Goal: Contribute content

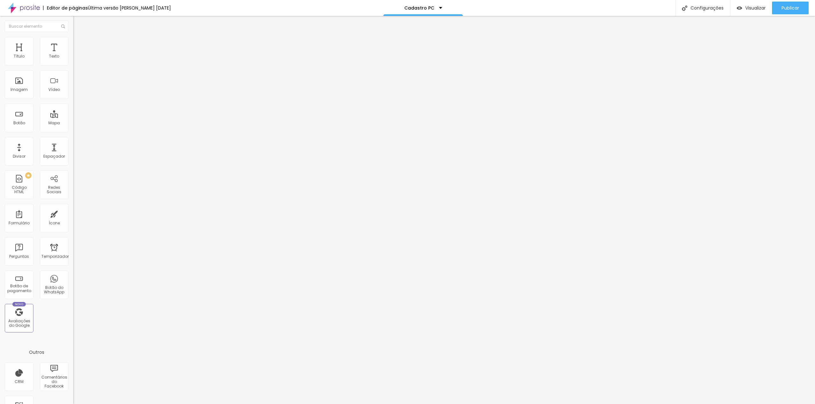
click at [73, 64] on img at bounding box center [75, 66] width 4 height 4
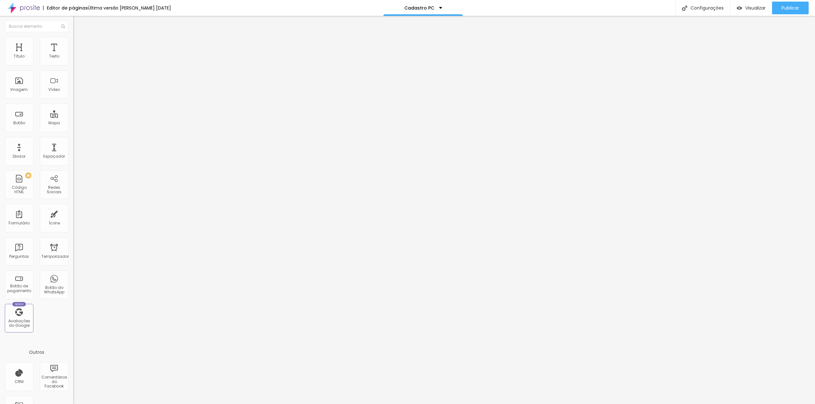
drag, startPoint x: 344, startPoint y: 254, endPoint x: 318, endPoint y: 256, distance: 25.6
type input "Avenues"
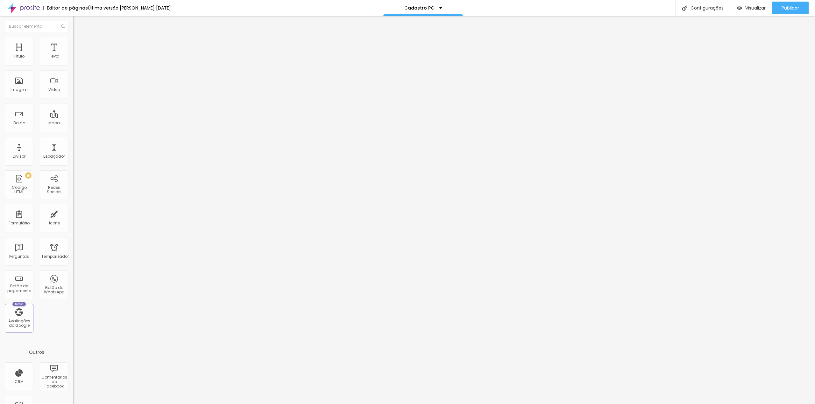
drag, startPoint x: 348, startPoint y: 268, endPoint x: 310, endPoint y: 270, distance: 37.9
type input "Outros"
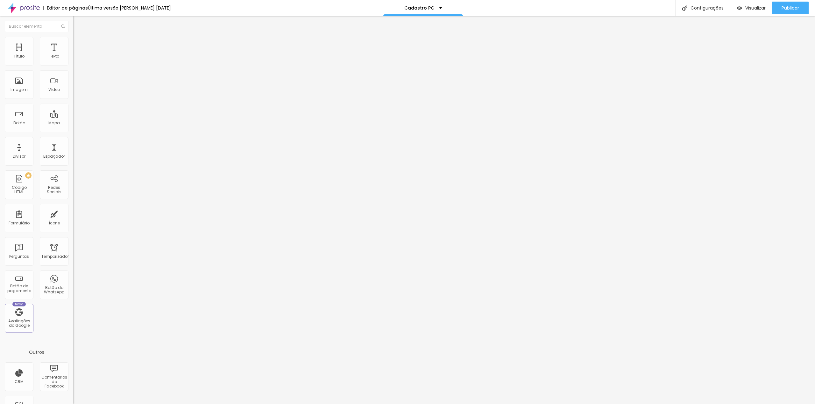
click at [795, 8] on font "Publicar" at bounding box center [790, 8] width 18 height 6
